Goal: Task Accomplishment & Management: Use online tool/utility

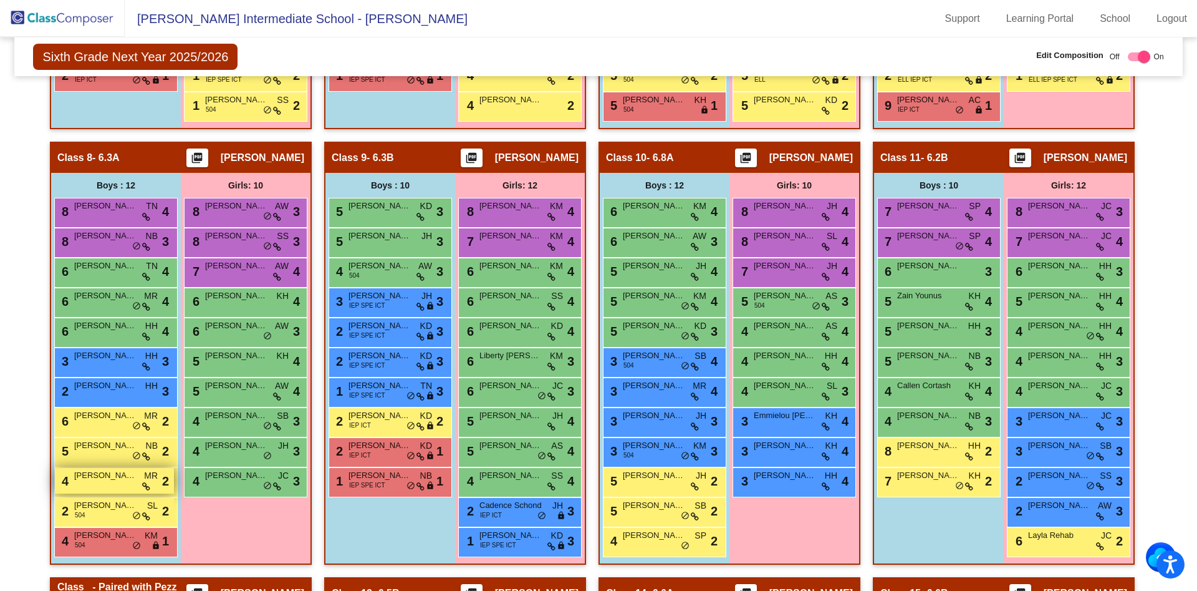
scroll to position [1092, 0]
click at [142, 452] on span at bounding box center [146, 457] width 8 height 10
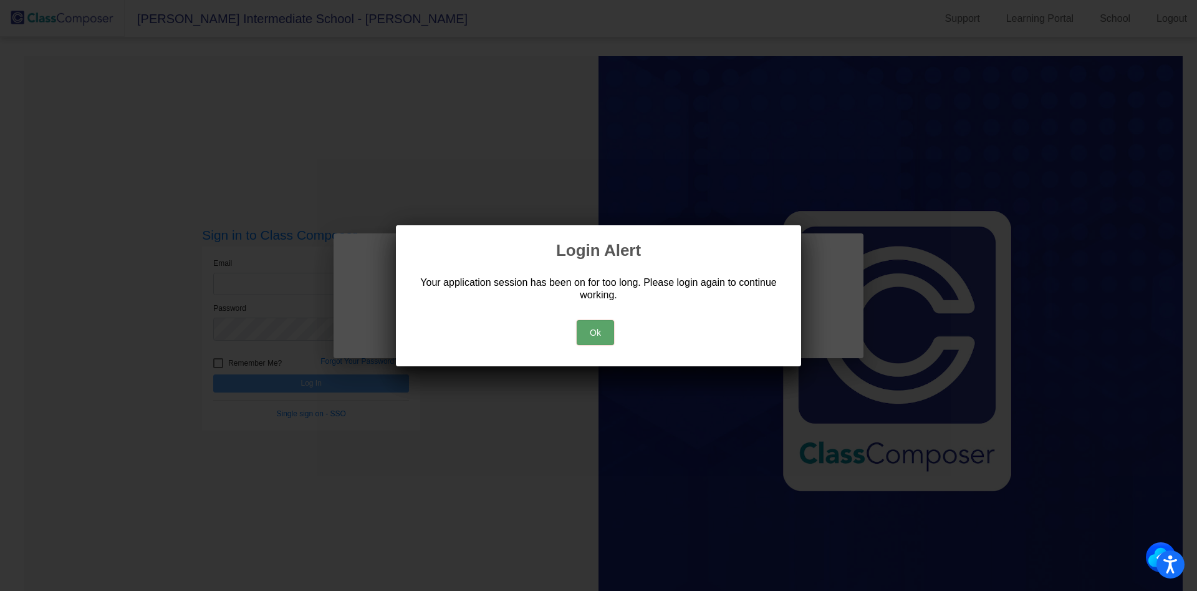
click at [592, 339] on button "Ok" at bounding box center [595, 332] width 37 height 25
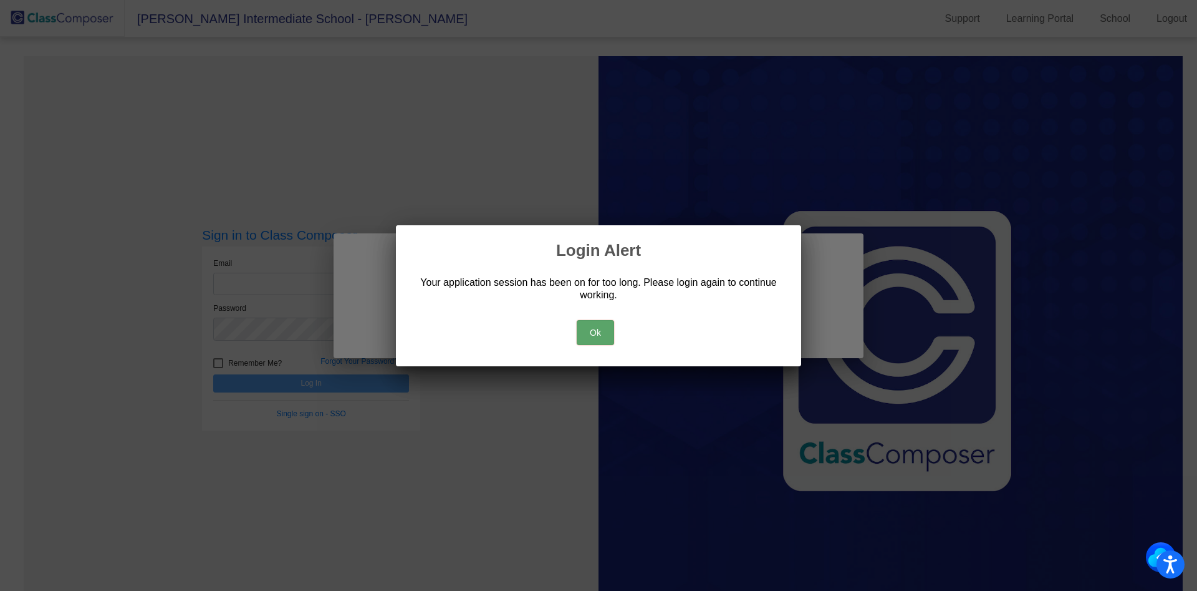
click at [605, 339] on button "Ok" at bounding box center [595, 332] width 37 height 25
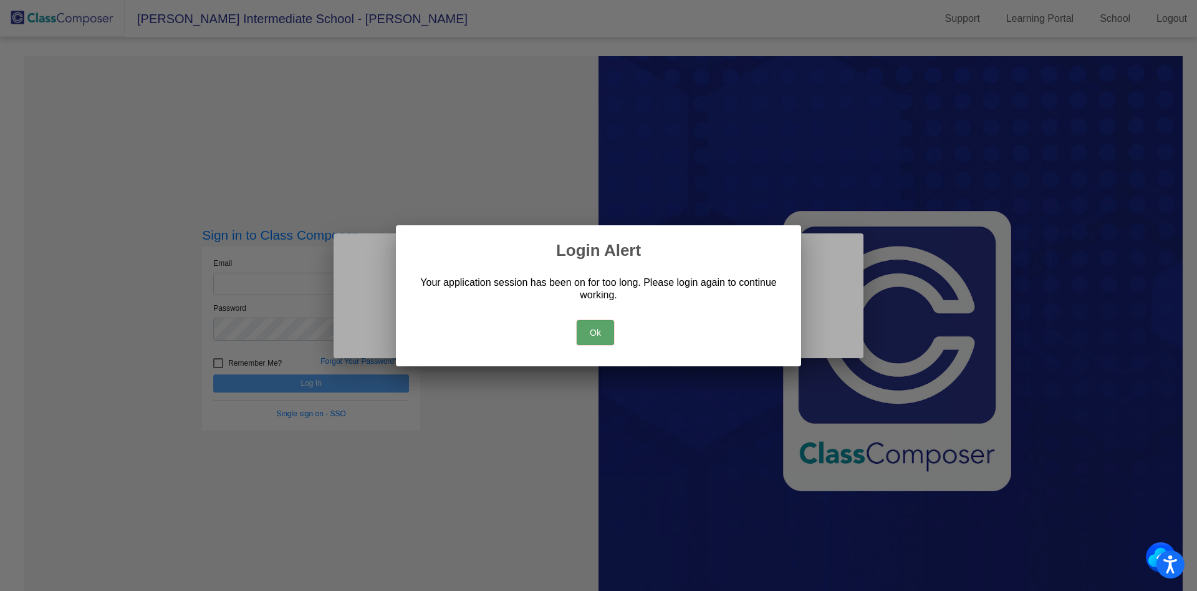
click at [597, 324] on button "Ok" at bounding box center [595, 332] width 37 height 25
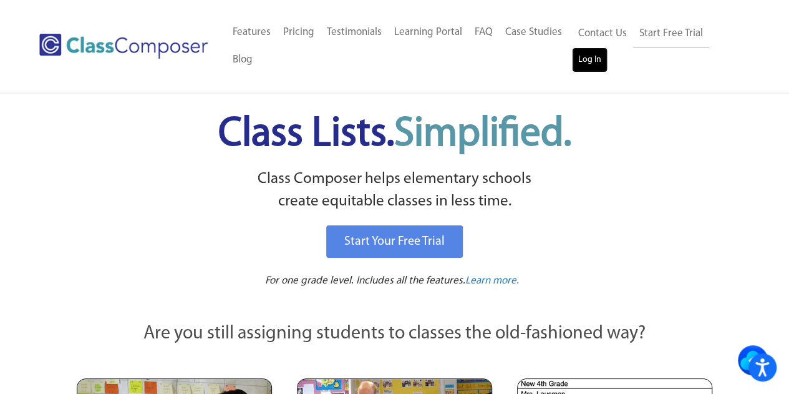
click at [596, 65] on link "Log In" at bounding box center [590, 59] width 36 height 25
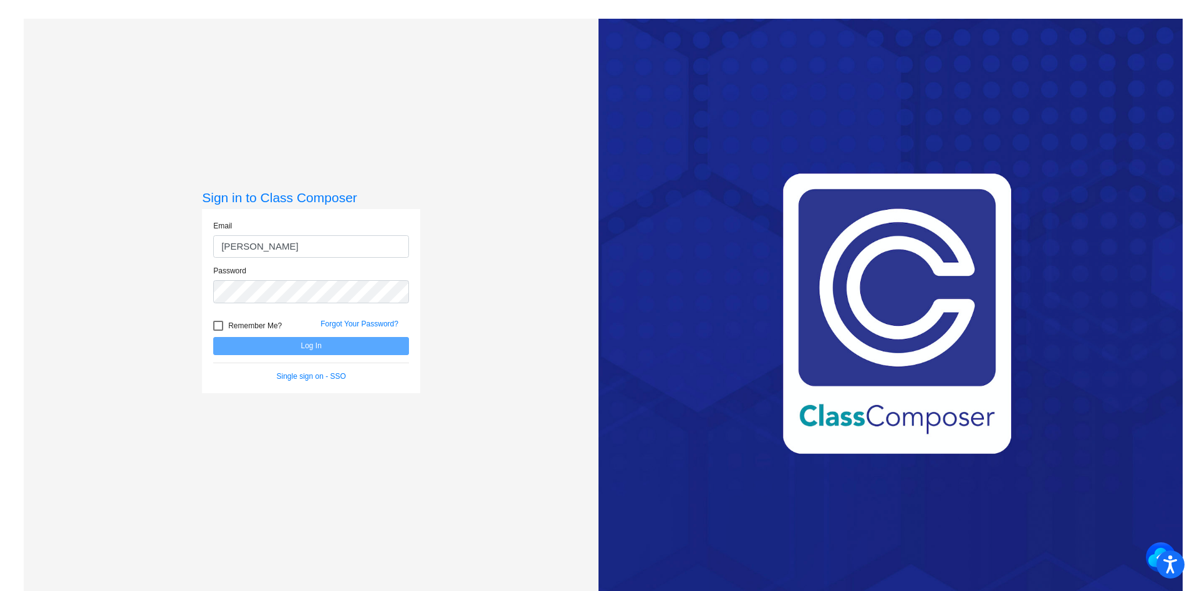
type input "sanzottag@victorschools.org"
click at [213, 337] on button "Log In" at bounding box center [311, 346] width 196 height 18
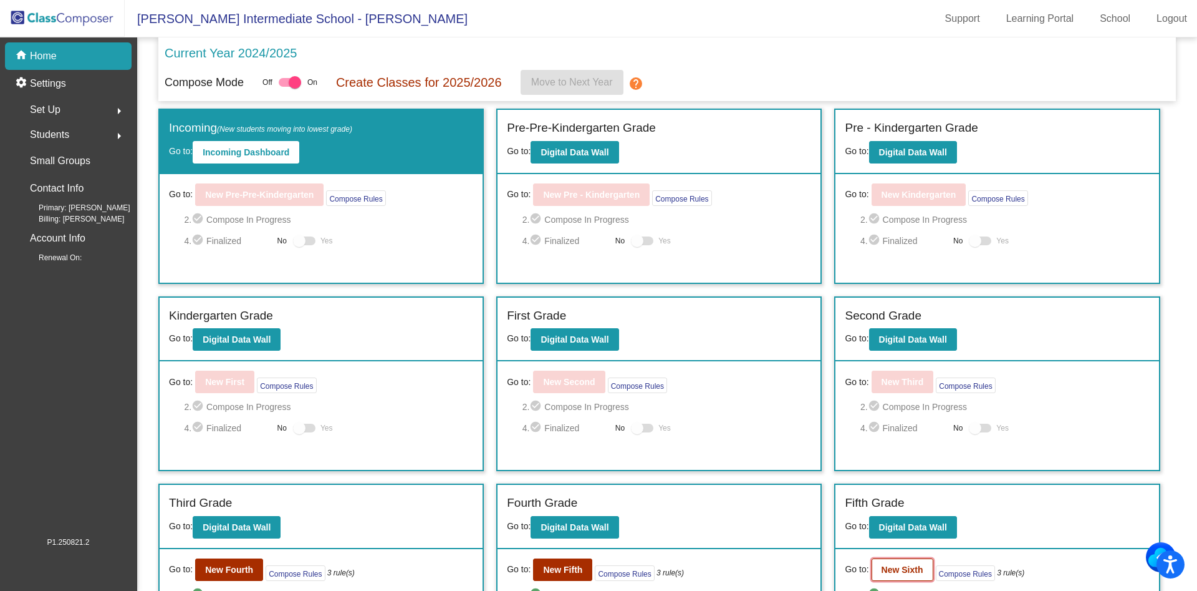
click at [887, 574] on b "New Sixth" at bounding box center [903, 569] width 42 height 10
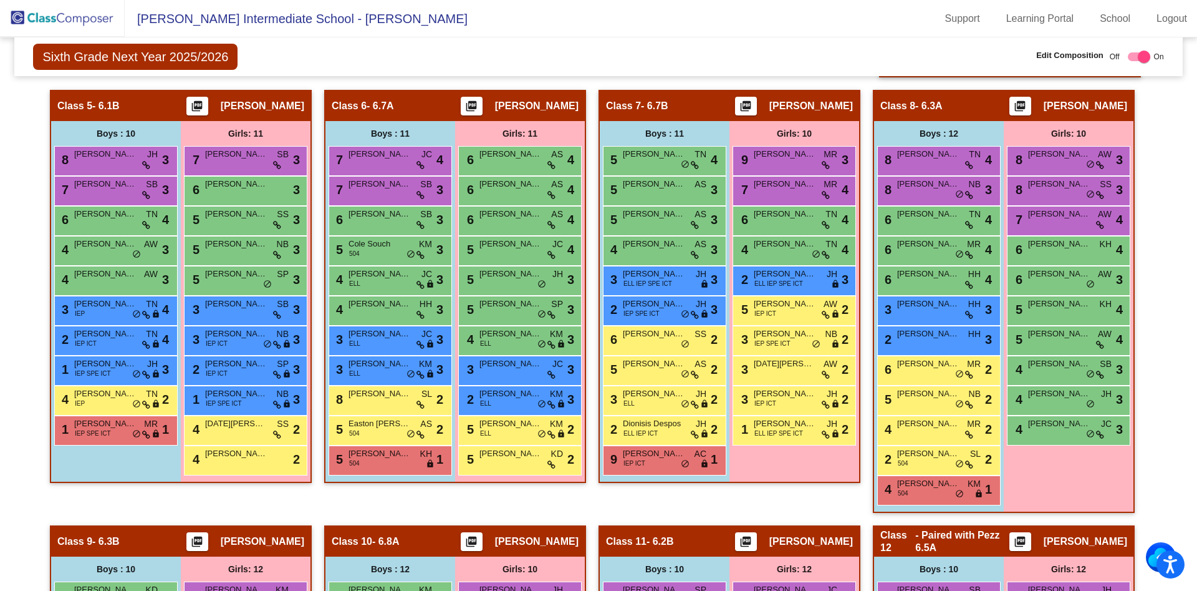
scroll to position [945, 0]
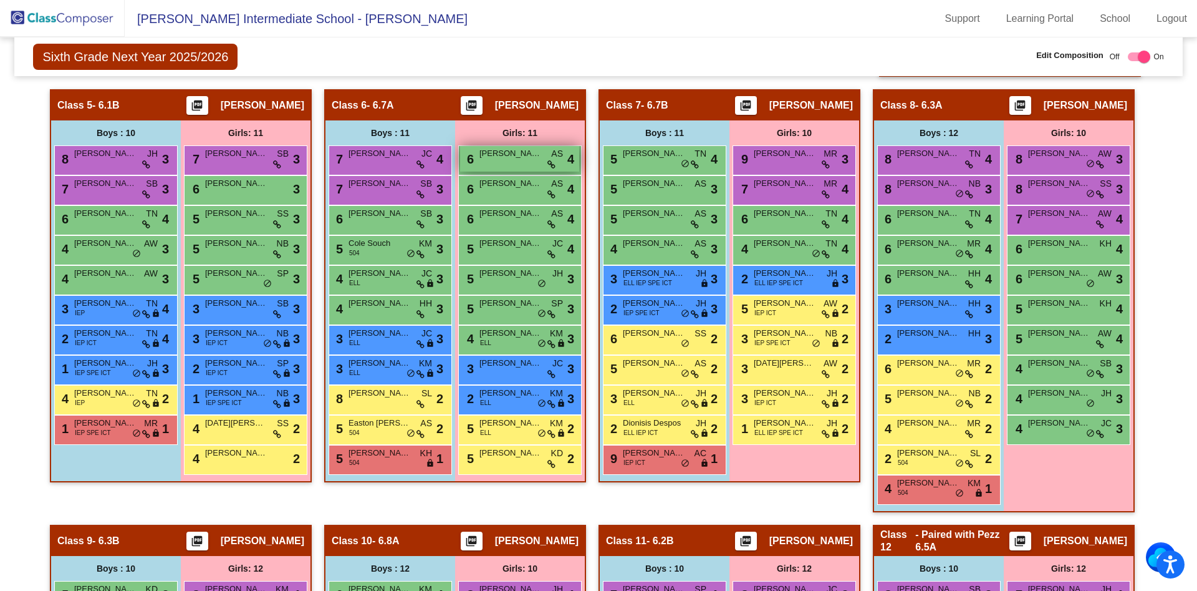
click at [556, 152] on span "AS" at bounding box center [557, 153] width 12 height 13
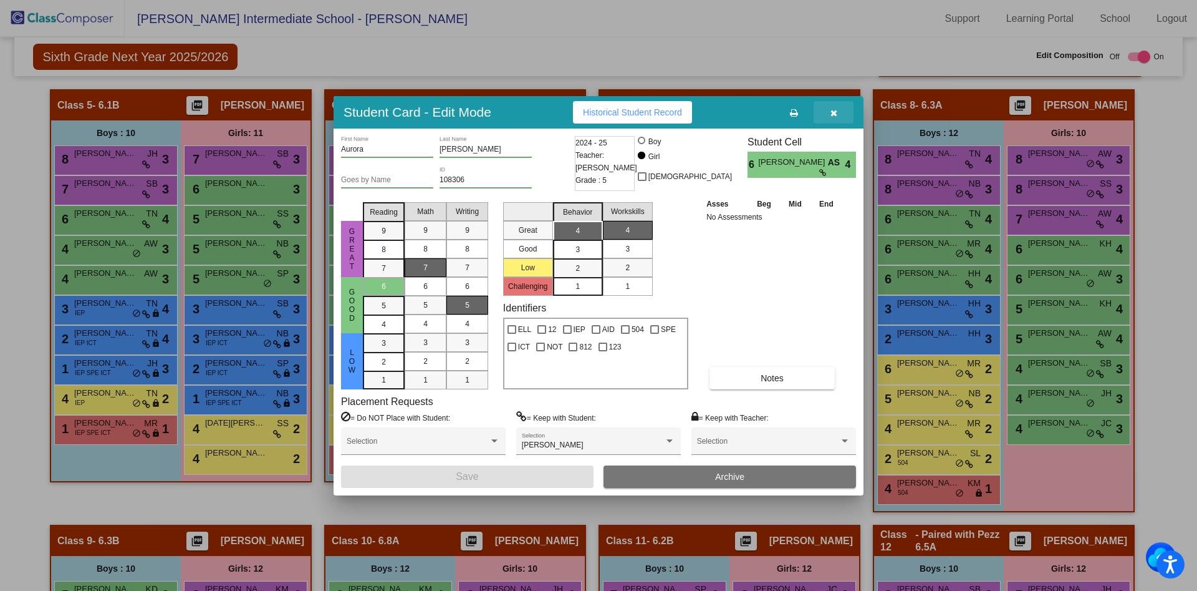
click at [836, 113] on icon "button" at bounding box center [834, 113] width 7 height 9
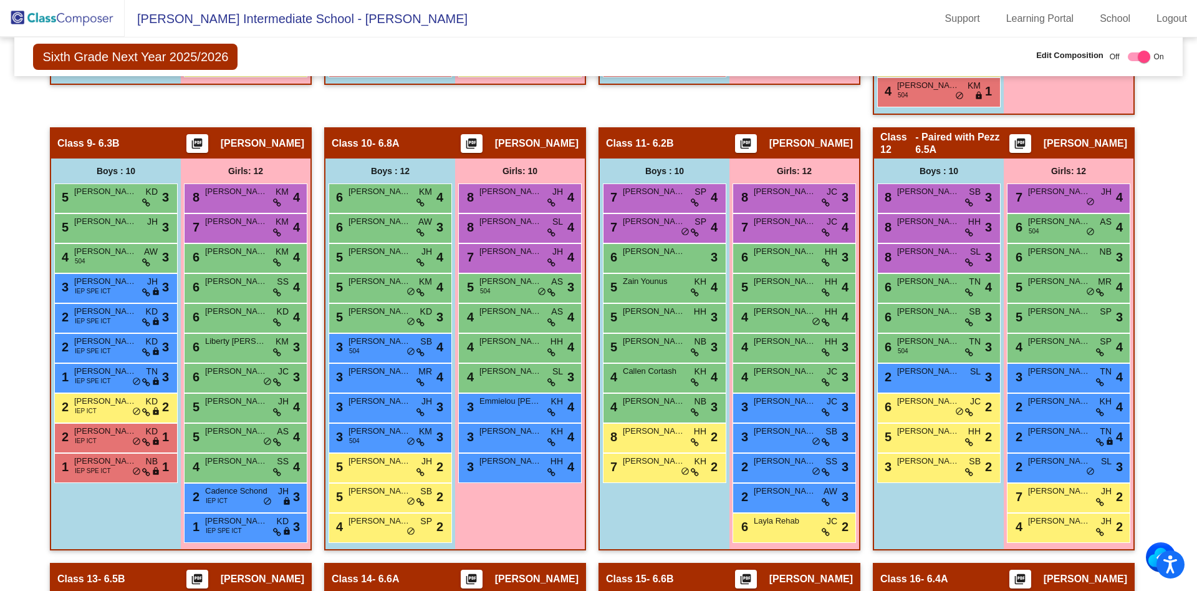
scroll to position [1348, 0]
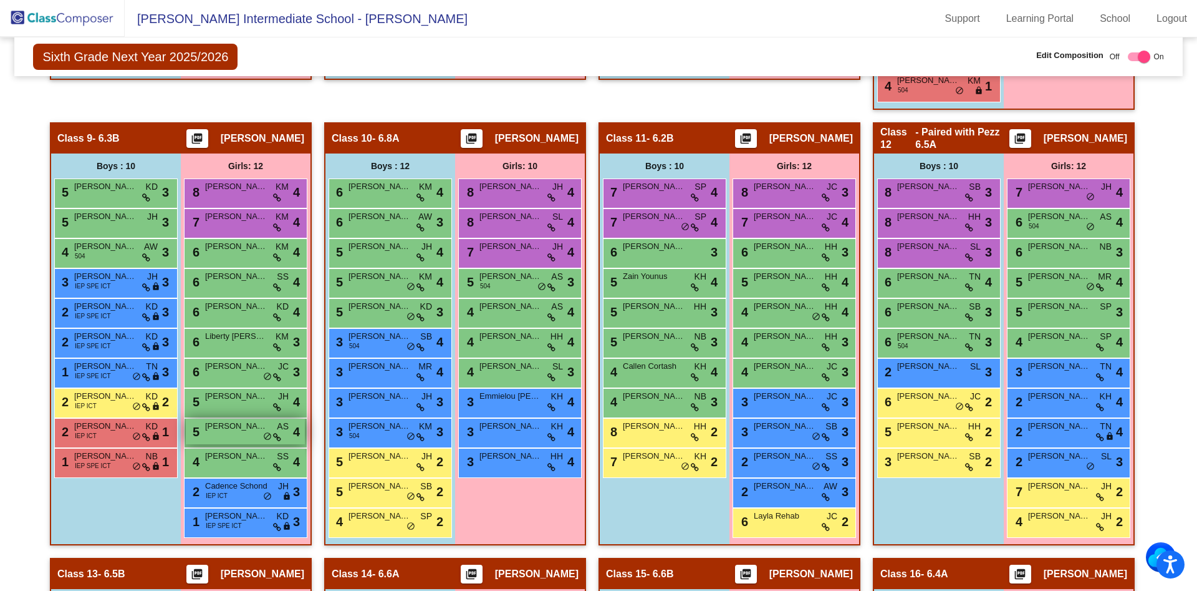
click at [282, 422] on span "AS" at bounding box center [283, 426] width 12 height 13
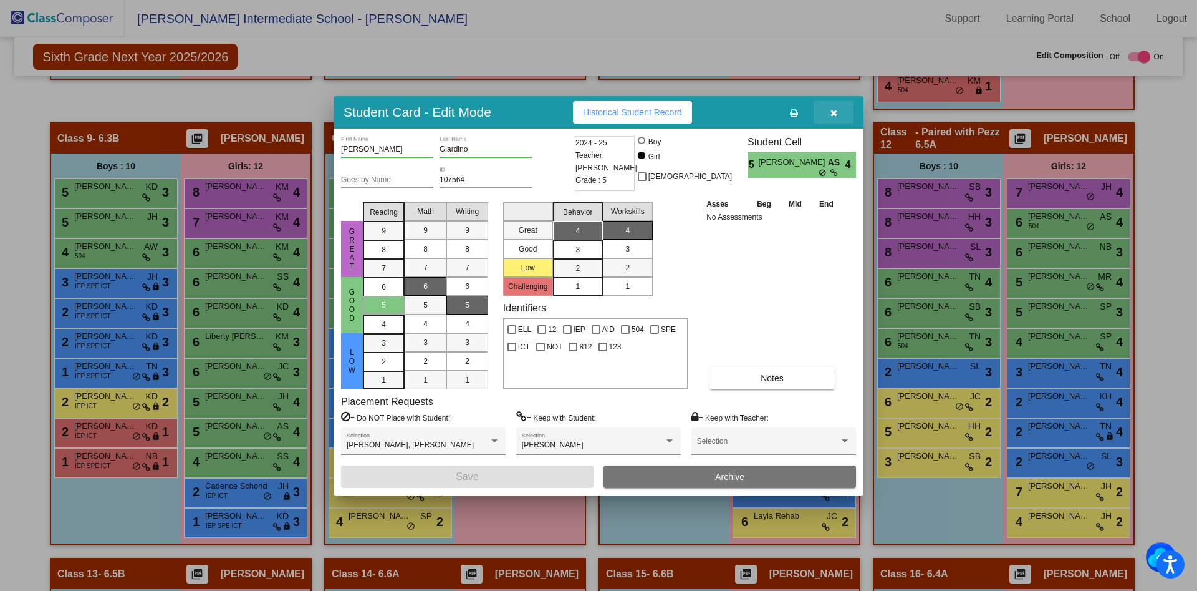
click at [832, 115] on icon "button" at bounding box center [834, 113] width 7 height 9
